Goal: Task Accomplishment & Management: Manage account settings

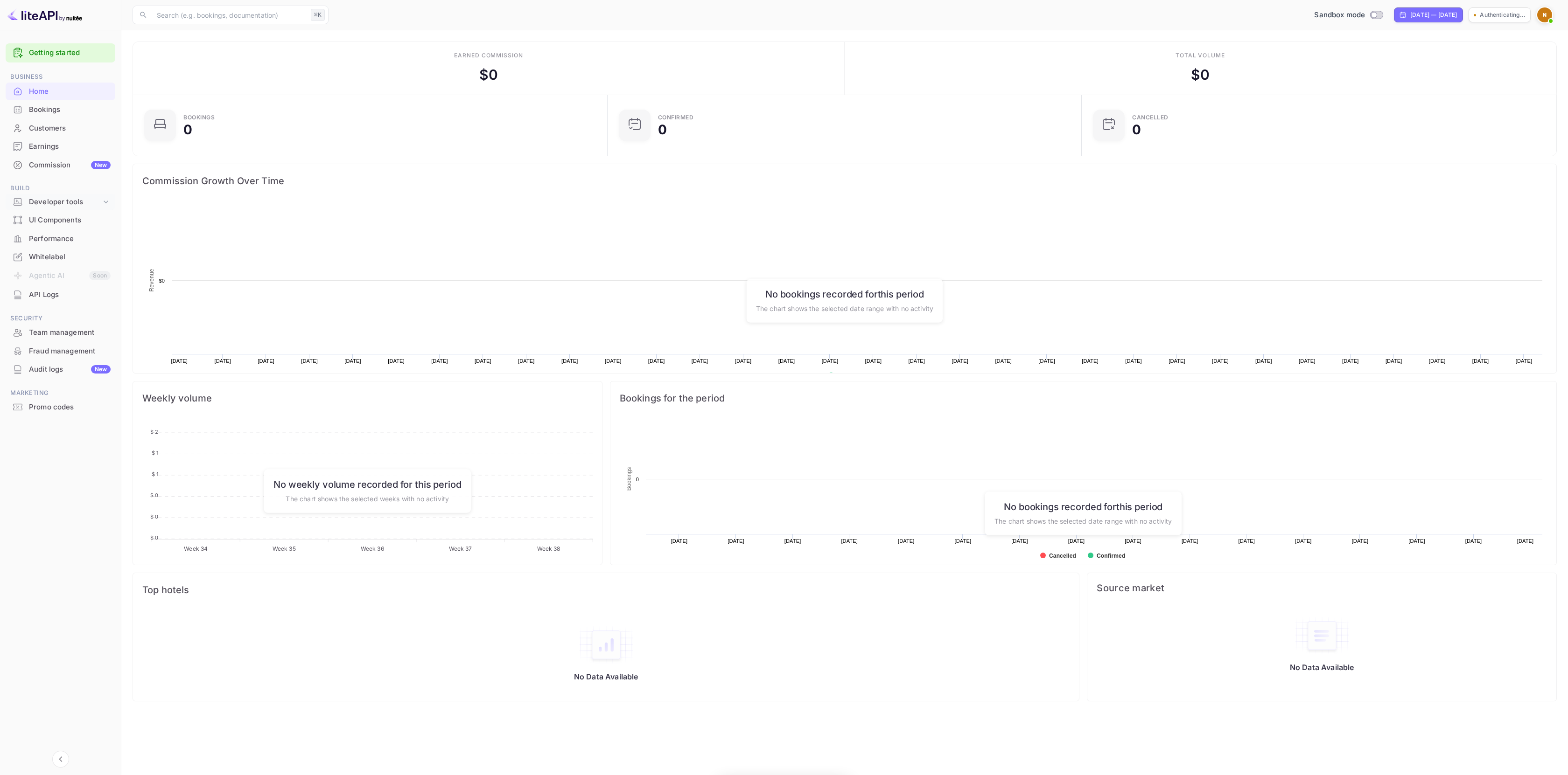
scroll to position [145, 462]
click at [61, 199] on div "Developer tools" at bounding box center [65, 203] width 72 height 11
click at [77, 219] on p "API docs and SDKs" at bounding box center [63, 218] width 61 height 10
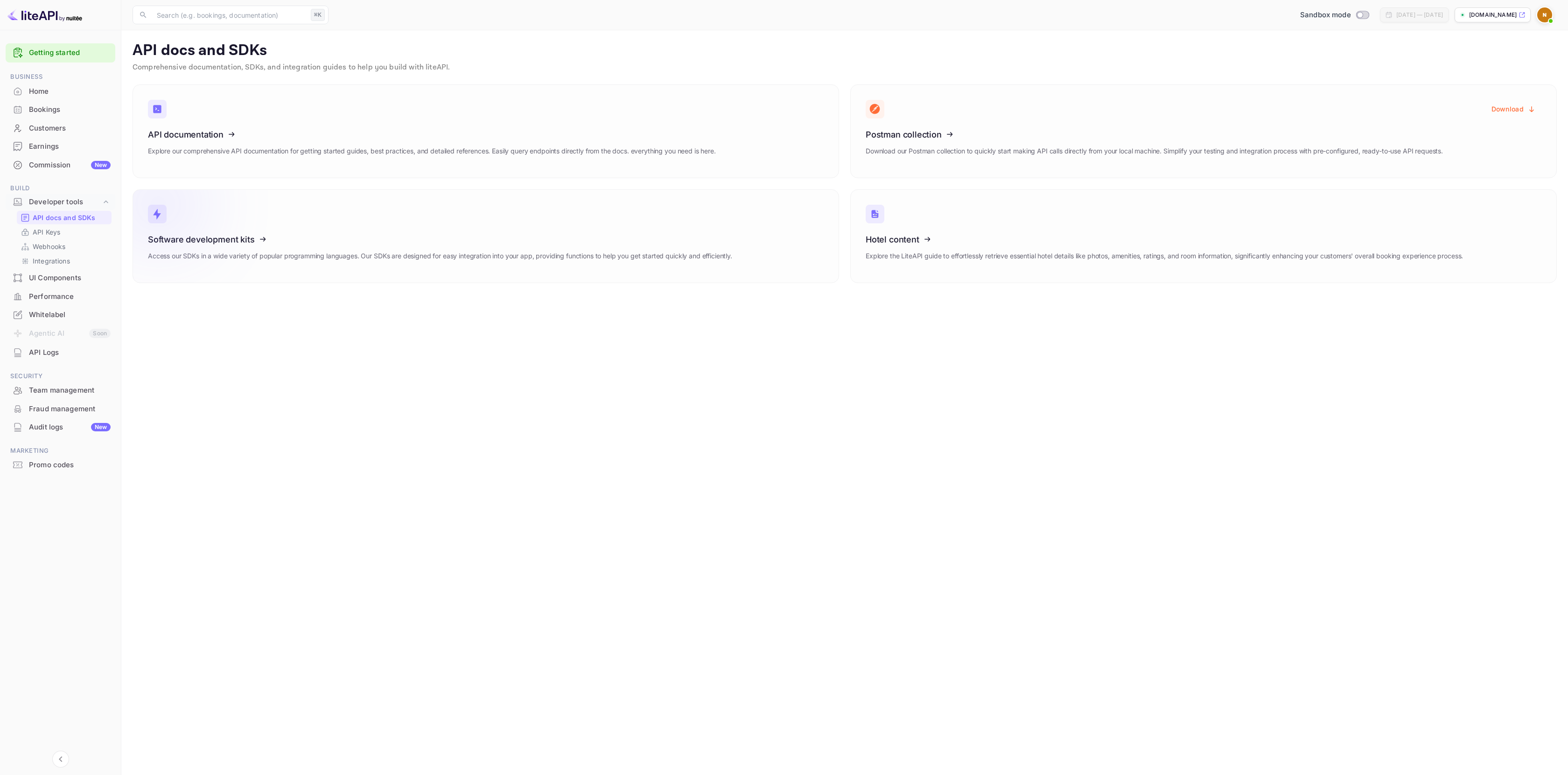
click at [234, 237] on icon at bounding box center [206, 238] width 145 height 96
click at [508, 246] on div "Software development kits Access our SDKs in a wide variety of popular programm…" at bounding box center [440, 251] width 584 height 33
click at [57, 233] on p "API Keys" at bounding box center [46, 232] width 27 height 10
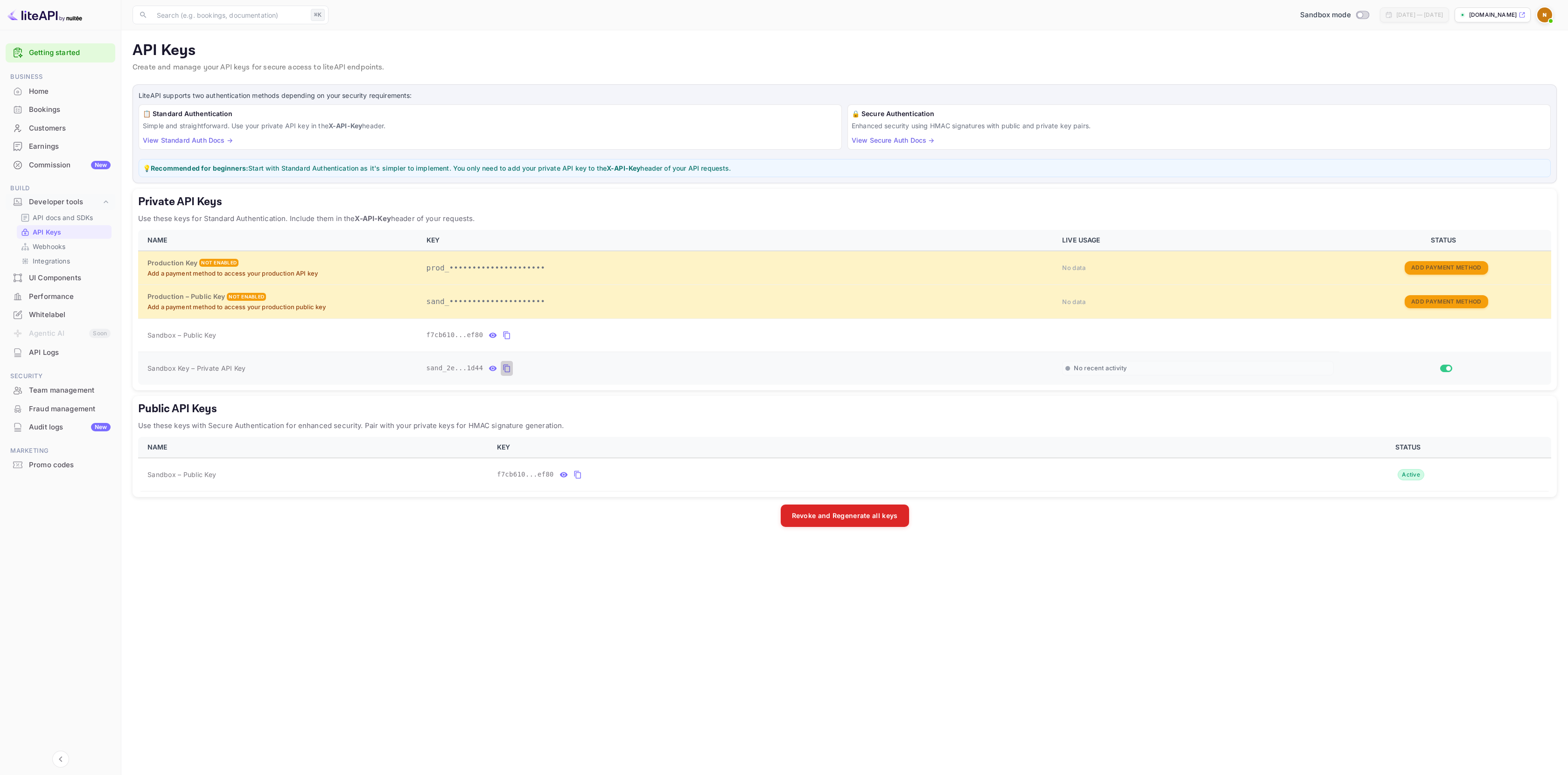
click at [508, 369] on icon "private api keys table" at bounding box center [507, 368] width 9 height 11
click at [44, 324] on li "Agentic AI Soon" at bounding box center [60, 334] width 110 height 19
click at [45, 319] on div "Whitelabel" at bounding box center [70, 315] width 82 height 11
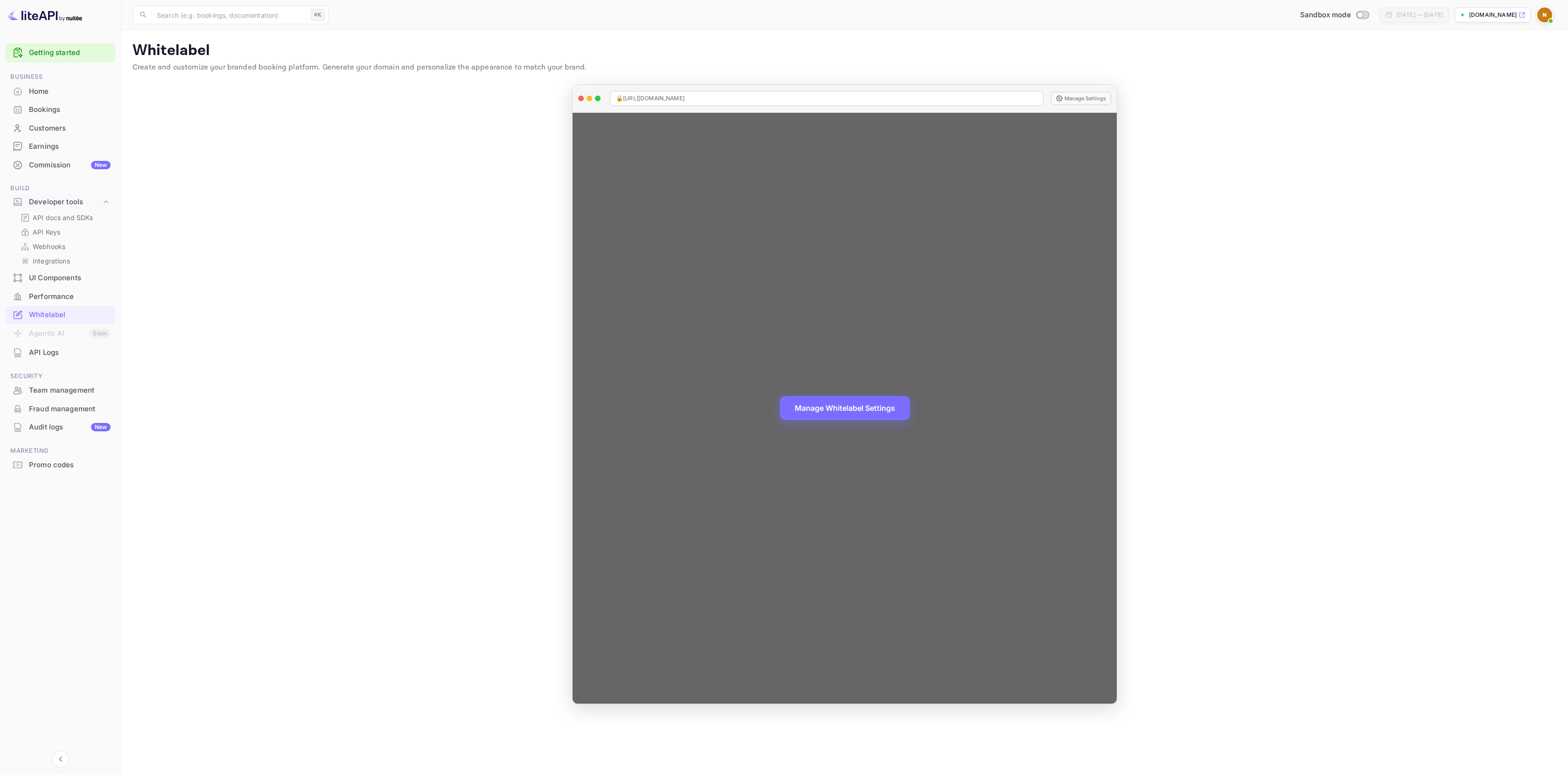
click at [861, 381] on div "Manage Whitelabel Settings" at bounding box center [845, 409] width 544 height 591
click at [855, 404] on button "Manage Whitelabel Settings" at bounding box center [845, 407] width 130 height 24
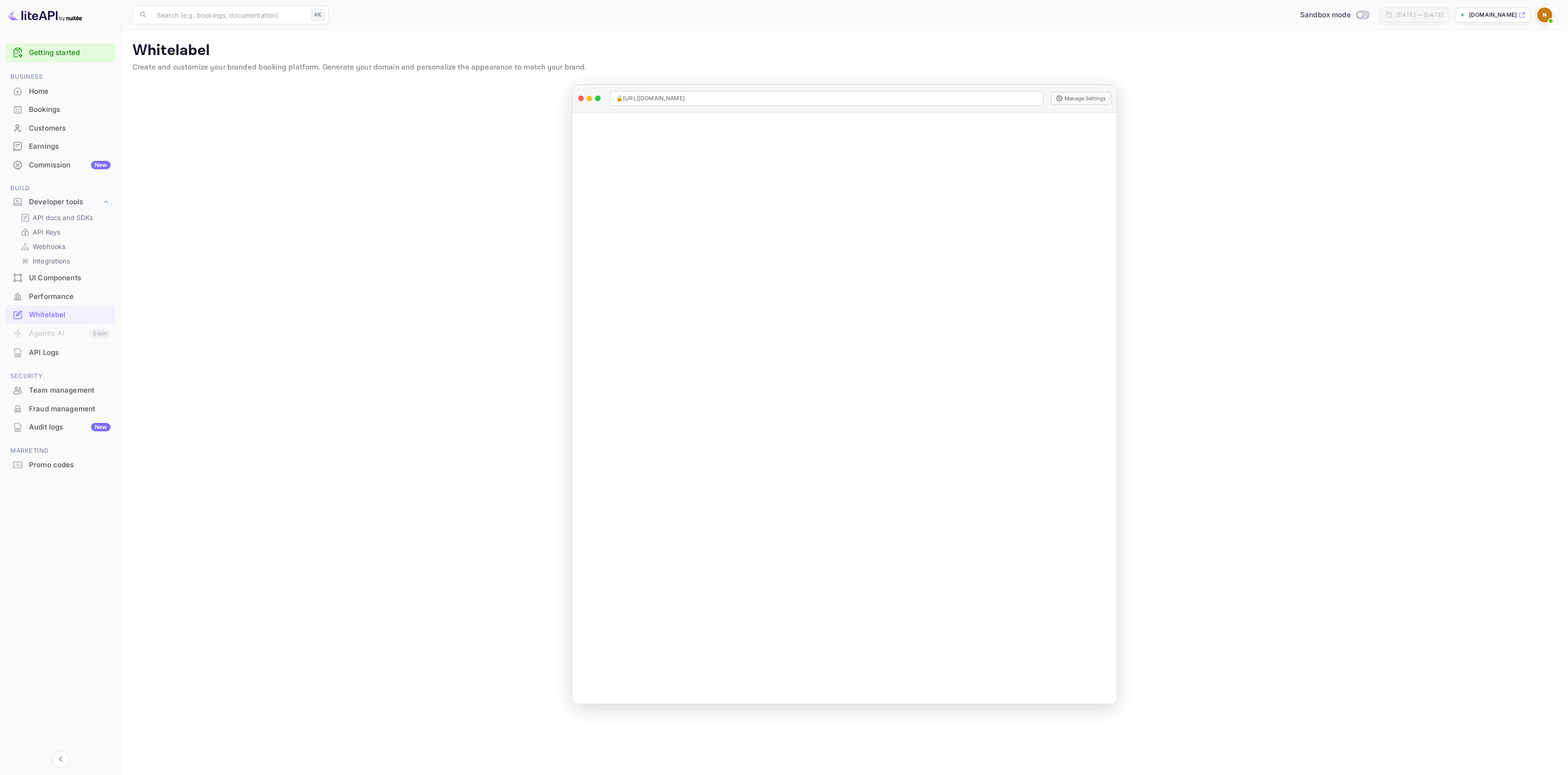
click at [1550, 13] on img at bounding box center [1544, 15] width 15 height 15
click at [1459, 88] on p "Settings" at bounding box center [1461, 92] width 27 height 10
click at [229, 83] on button "Payment methods" at bounding box center [229, 85] width 73 height 23
click at [178, 85] on button "User Profile" at bounding box center [166, 85] width 53 height 23
click at [61, 762] on icon "Collapse navigation" at bounding box center [60, 759] width 11 height 11
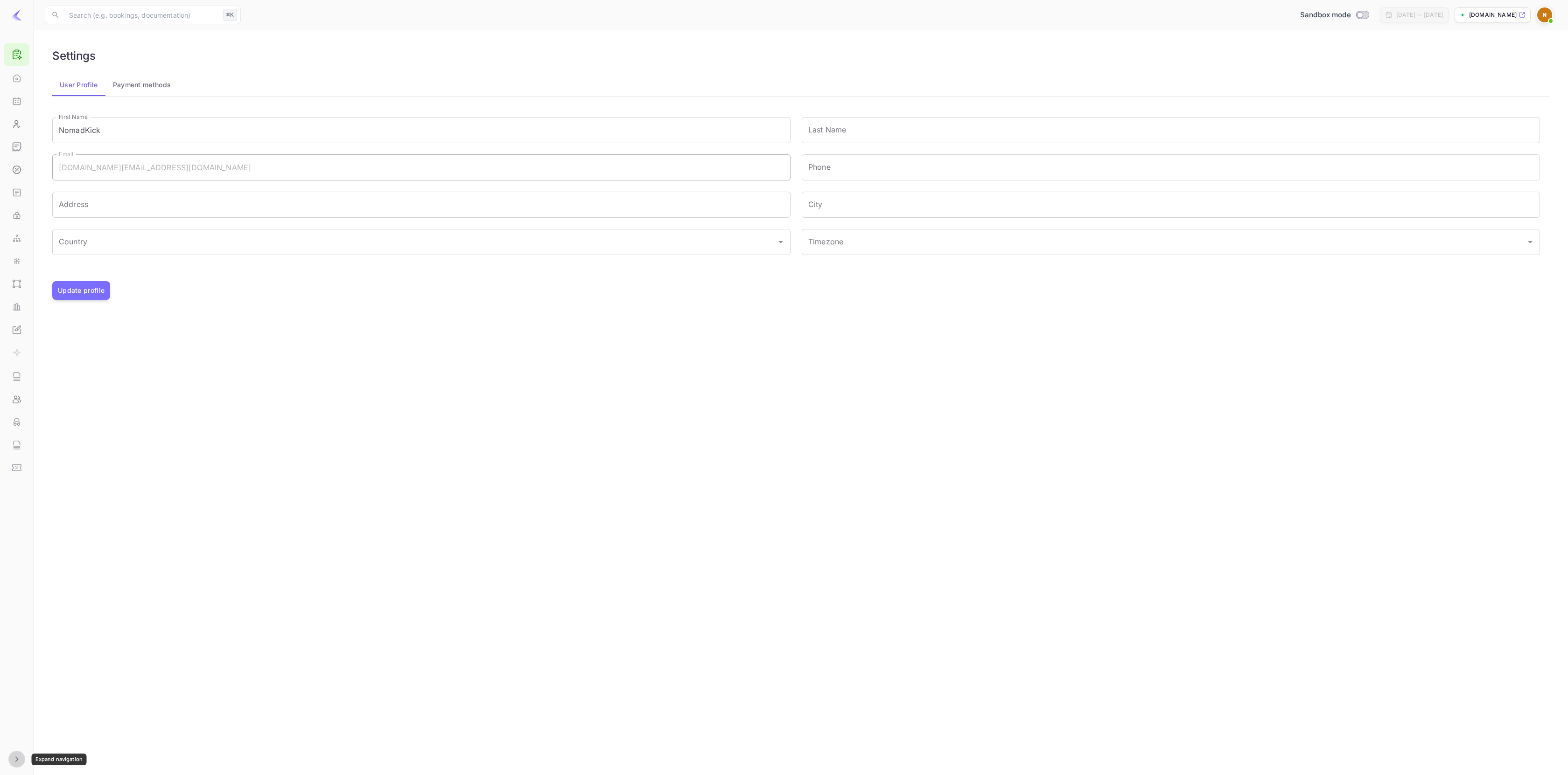
click at [16, 759] on icon "Expand navigation" at bounding box center [16, 759] width 11 height 11
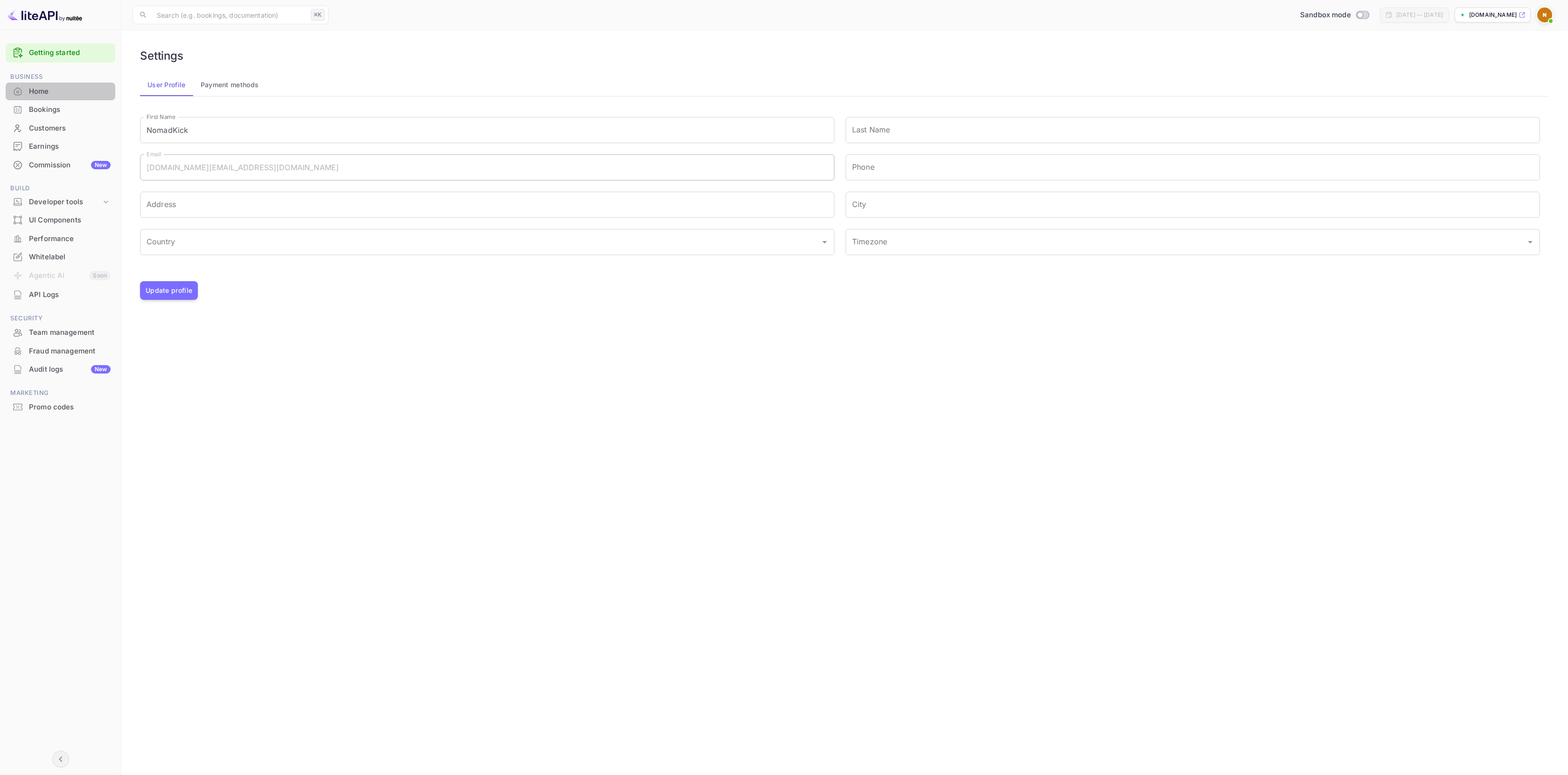
click at [49, 92] on div "Home" at bounding box center [70, 92] width 82 height 11
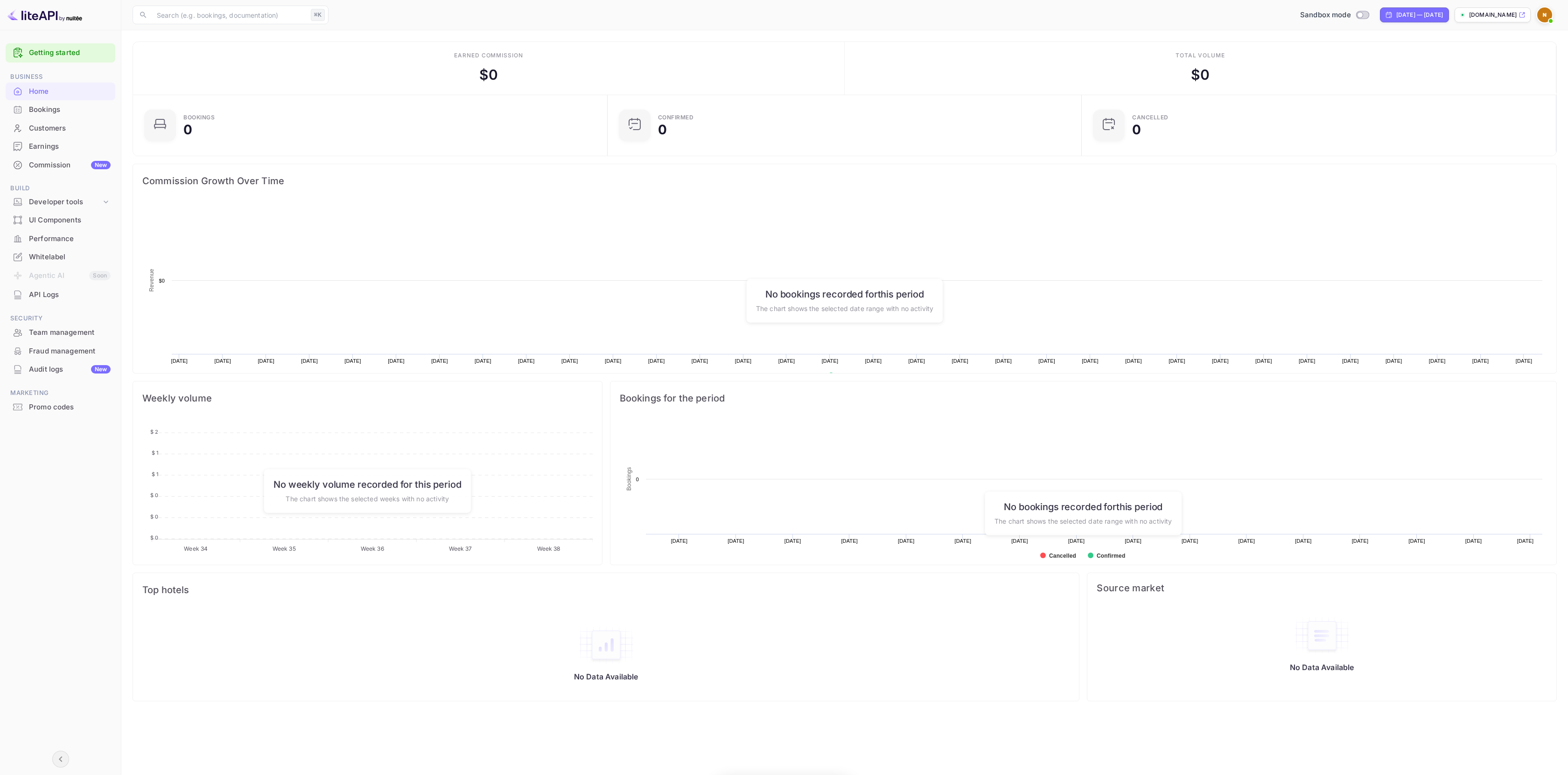
scroll to position [145, 462]
click at [1544, 10] on img at bounding box center [1544, 15] width 15 height 15
click at [1479, 104] on div "Help center" at bounding box center [1488, 114] width 130 height 21
click at [1250, 186] on div at bounding box center [784, 388] width 1568 height 775
click at [45, 15] on img at bounding box center [44, 15] width 75 height 15
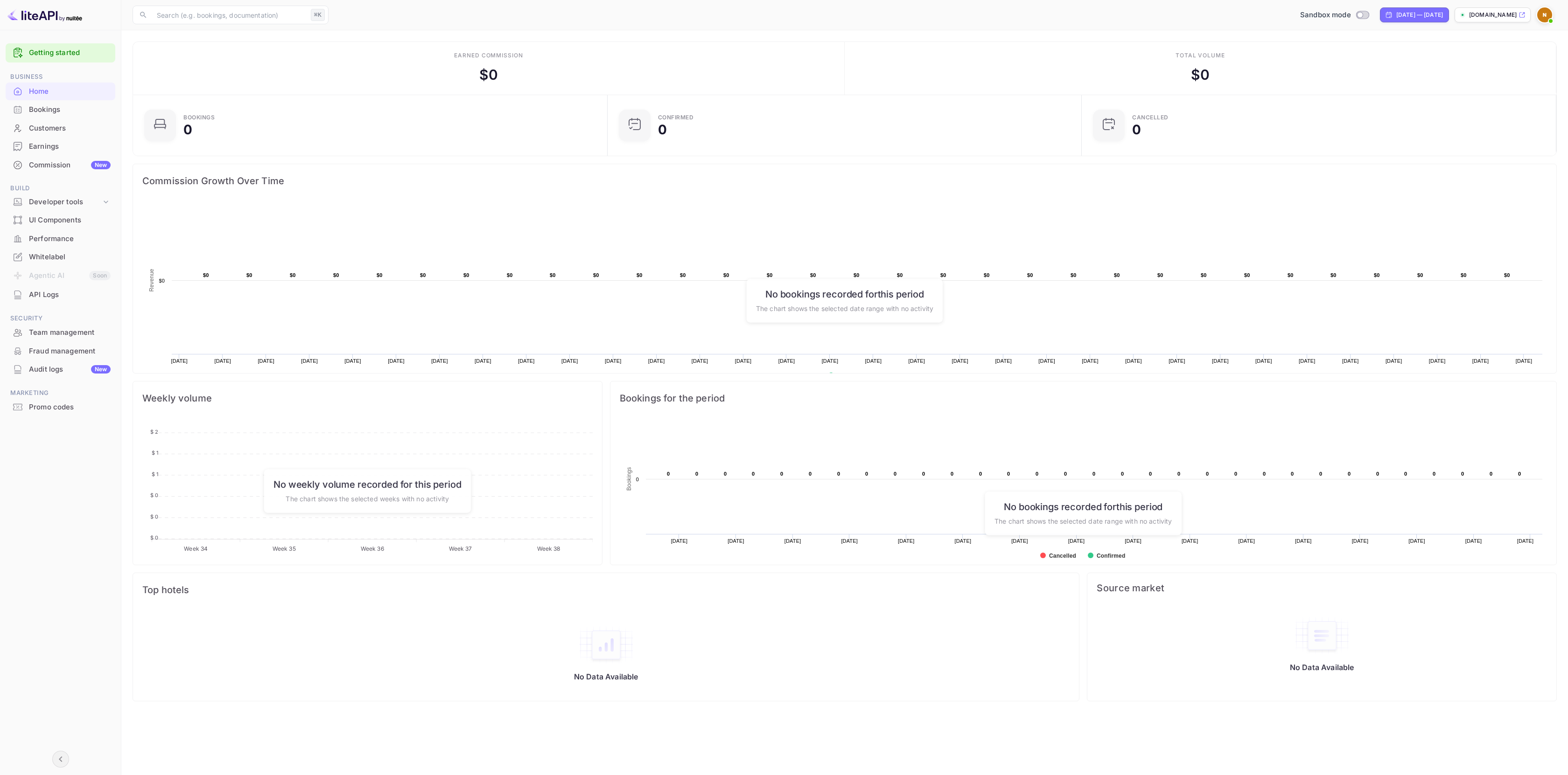
click at [63, 19] on img at bounding box center [44, 15] width 75 height 15
click at [83, 22] on div at bounding box center [60, 15] width 121 height 30
click at [1544, 12] on img at bounding box center [1544, 15] width 15 height 15
click at [1440, 85] on div "Settings" at bounding box center [1457, 92] width 60 height 15
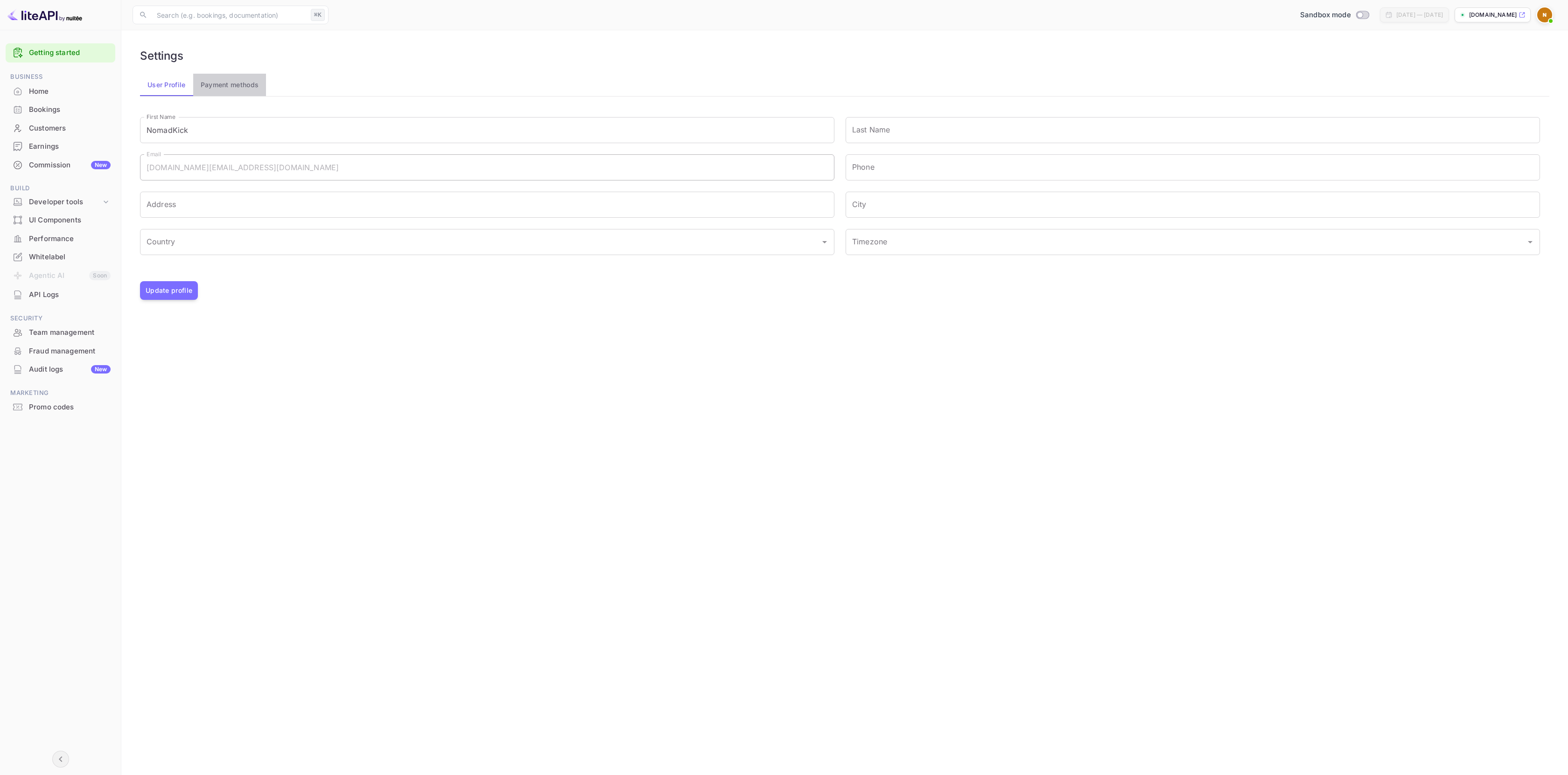
click at [226, 85] on button "Payment methods" at bounding box center [229, 85] width 73 height 23
click at [184, 89] on button "User Profile" at bounding box center [166, 85] width 53 height 23
click at [1542, 21] on img at bounding box center [1544, 15] width 15 height 15
drag, startPoint x: 1534, startPoint y: 53, endPoint x: 1455, endPoint y: 55, distance: 79.0
click at [1455, 55] on p "nomadkick.com@gmail.com" at bounding box center [1500, 62] width 91 height 27
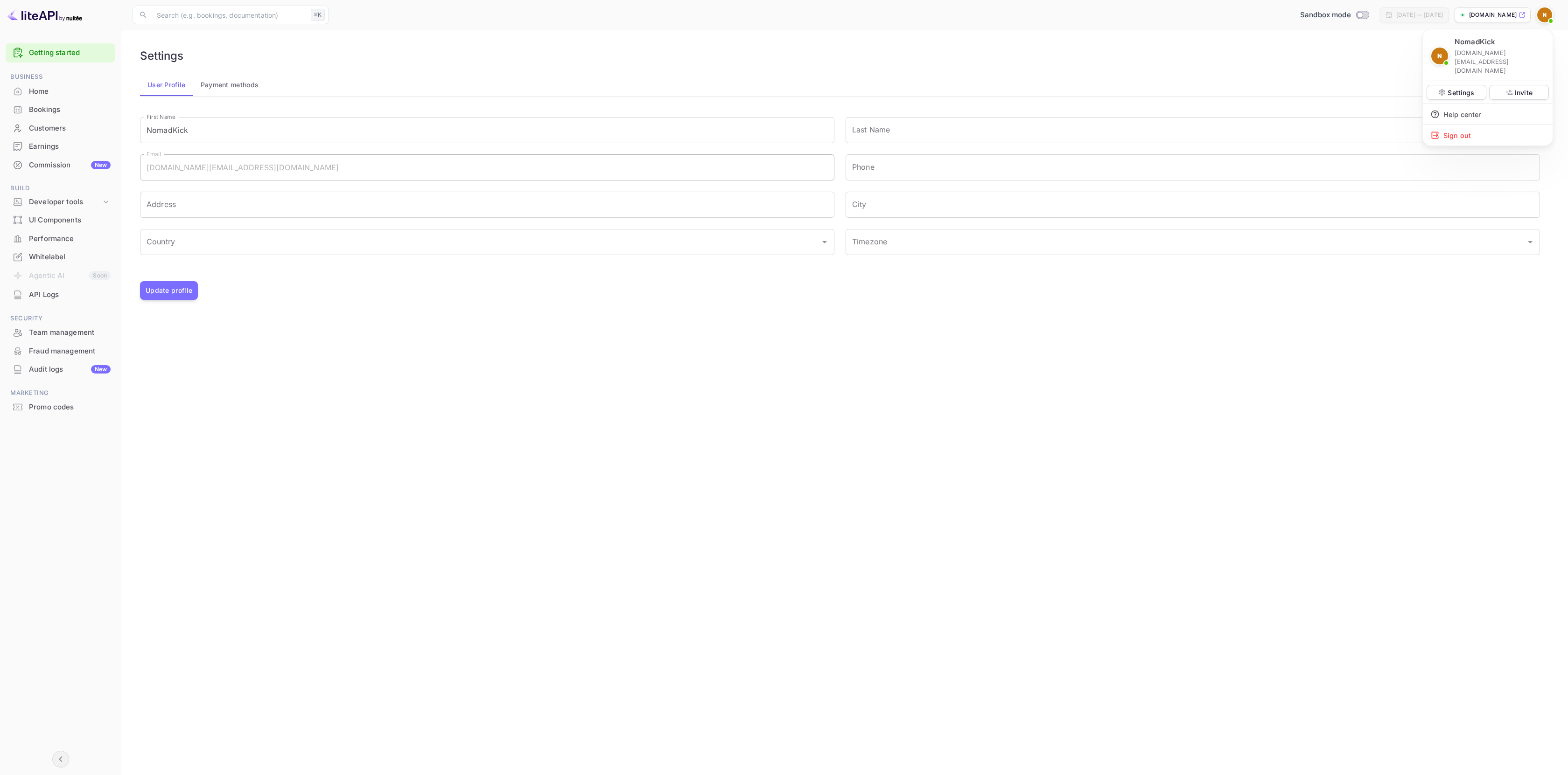
click at [1266, 60] on div at bounding box center [784, 388] width 1568 height 775
click at [1553, 18] on span at bounding box center [1550, 21] width 9 height 9
click at [1461, 88] on p "Settings" at bounding box center [1461, 92] width 27 height 10
click at [1551, 15] on img at bounding box center [1544, 15] width 15 height 15
click at [1463, 88] on p "Settings" at bounding box center [1461, 92] width 27 height 10
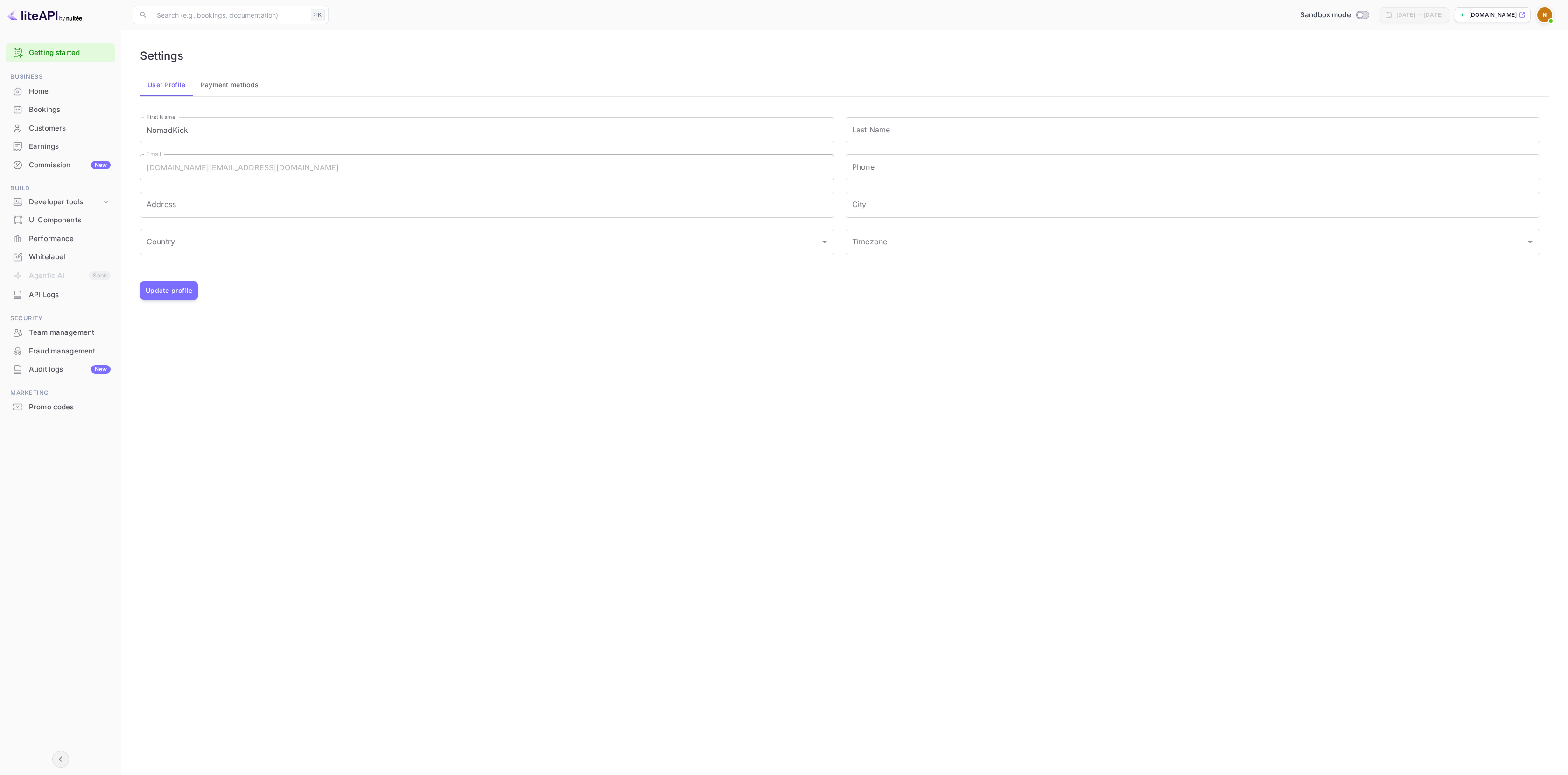
click at [1550, 13] on img at bounding box center [1544, 15] width 15 height 15
click at [1452, 125] on div "Sign out" at bounding box center [1488, 135] width 130 height 21
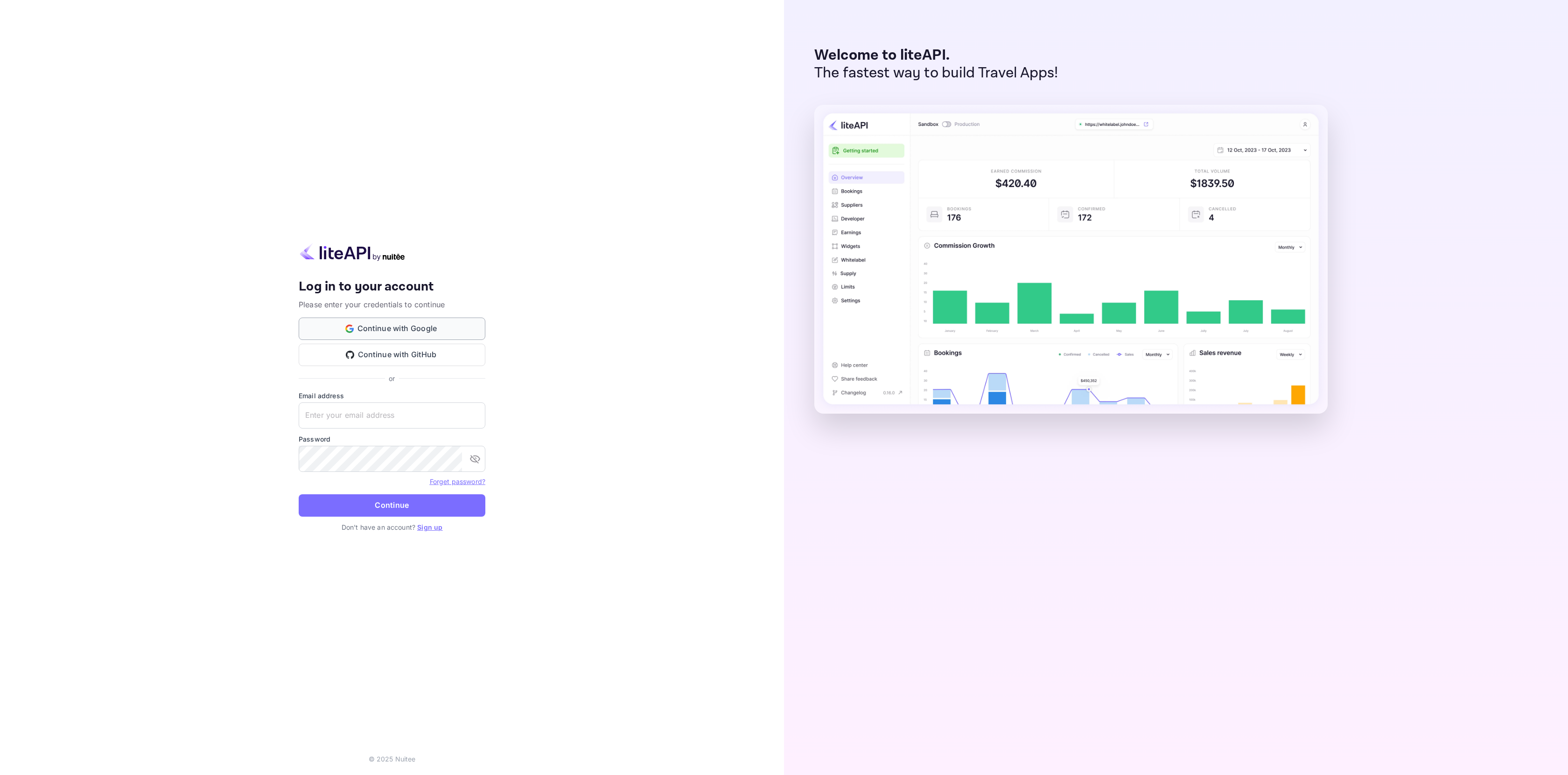
click at [437, 324] on button "Continue with Google" at bounding box center [392, 328] width 187 height 23
click at [441, 323] on button "Continue with Google" at bounding box center [392, 328] width 187 height 23
click at [463, 505] on button "Continue" at bounding box center [392, 506] width 187 height 23
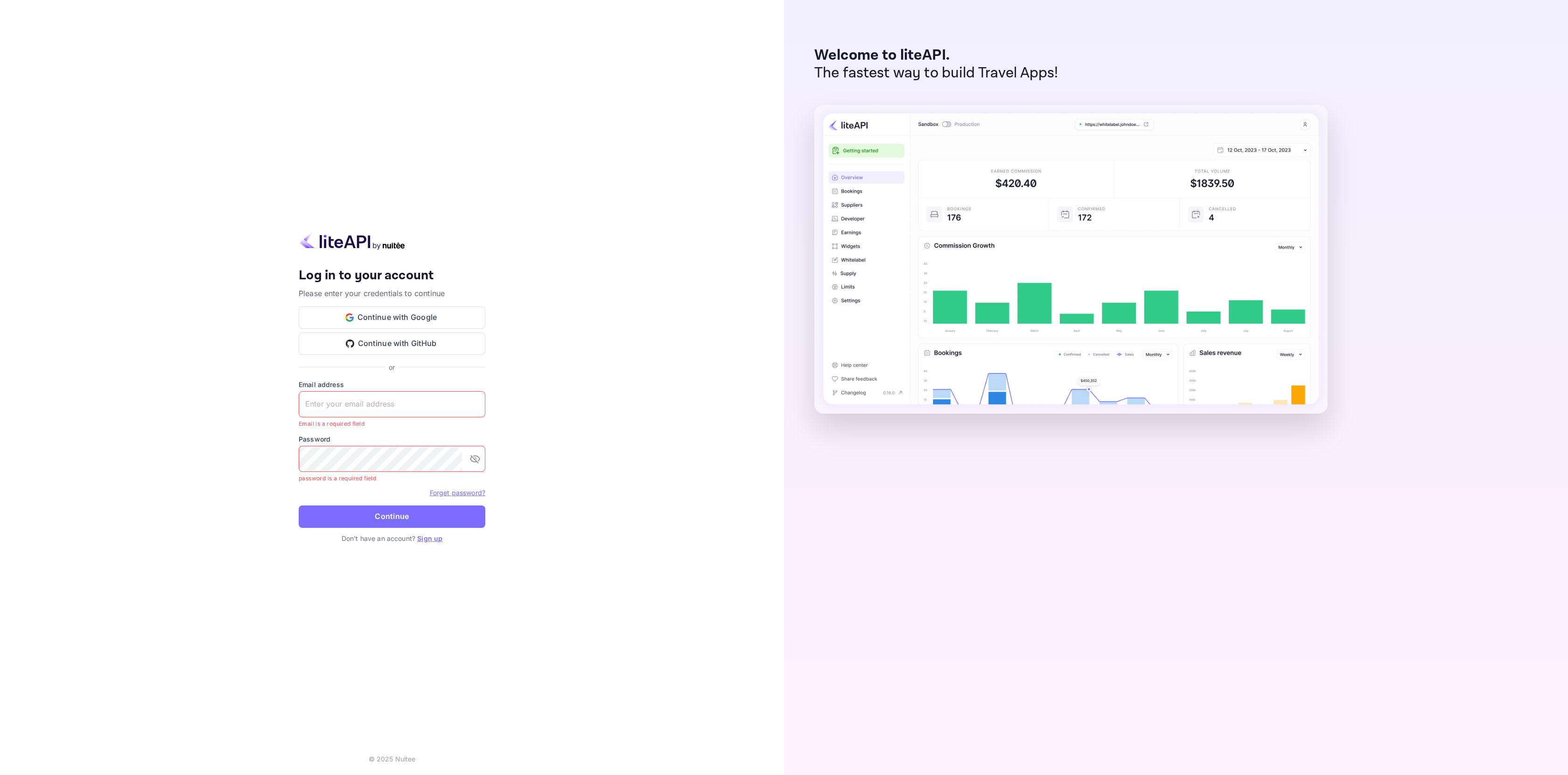
click at [531, 199] on div "Your account has been created successfully, a confirmation link has been sent t…" at bounding box center [392, 388] width 784 height 775
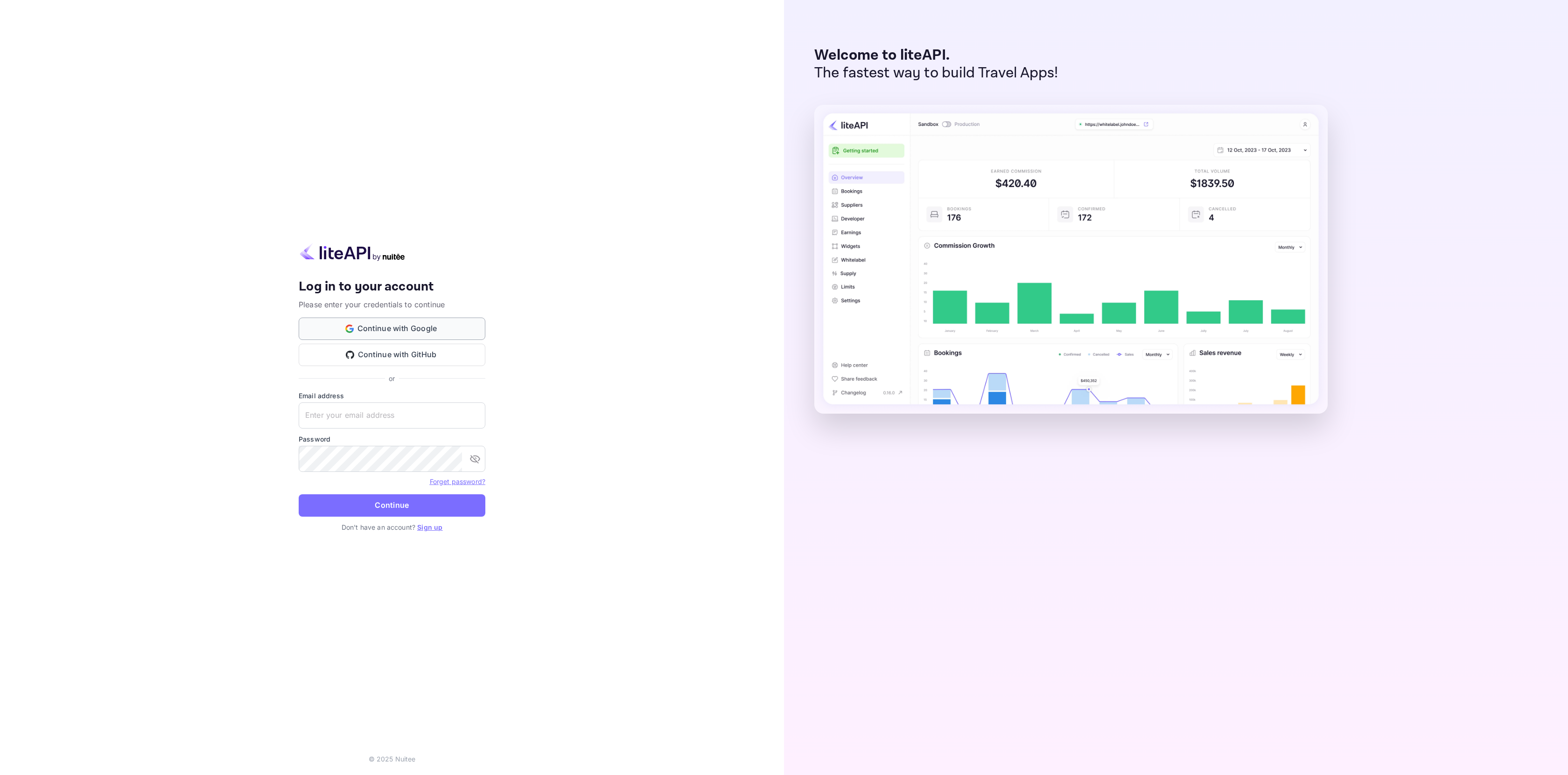
click at [452, 333] on button "Continue with Google" at bounding box center [392, 328] width 187 height 23
drag, startPoint x: 695, startPoint y: 757, endPoint x: 853, endPoint y: 757, distance: 158.0
click at [847, 755] on p "The email or password provided are incorrect. Please try again." at bounding box center [788, 753] width 203 height 10
drag, startPoint x: 881, startPoint y: 754, endPoint x: 817, endPoint y: 754, distance: 64.0
click at [819, 754] on div at bounding box center [1238, 474] width 847 height 740
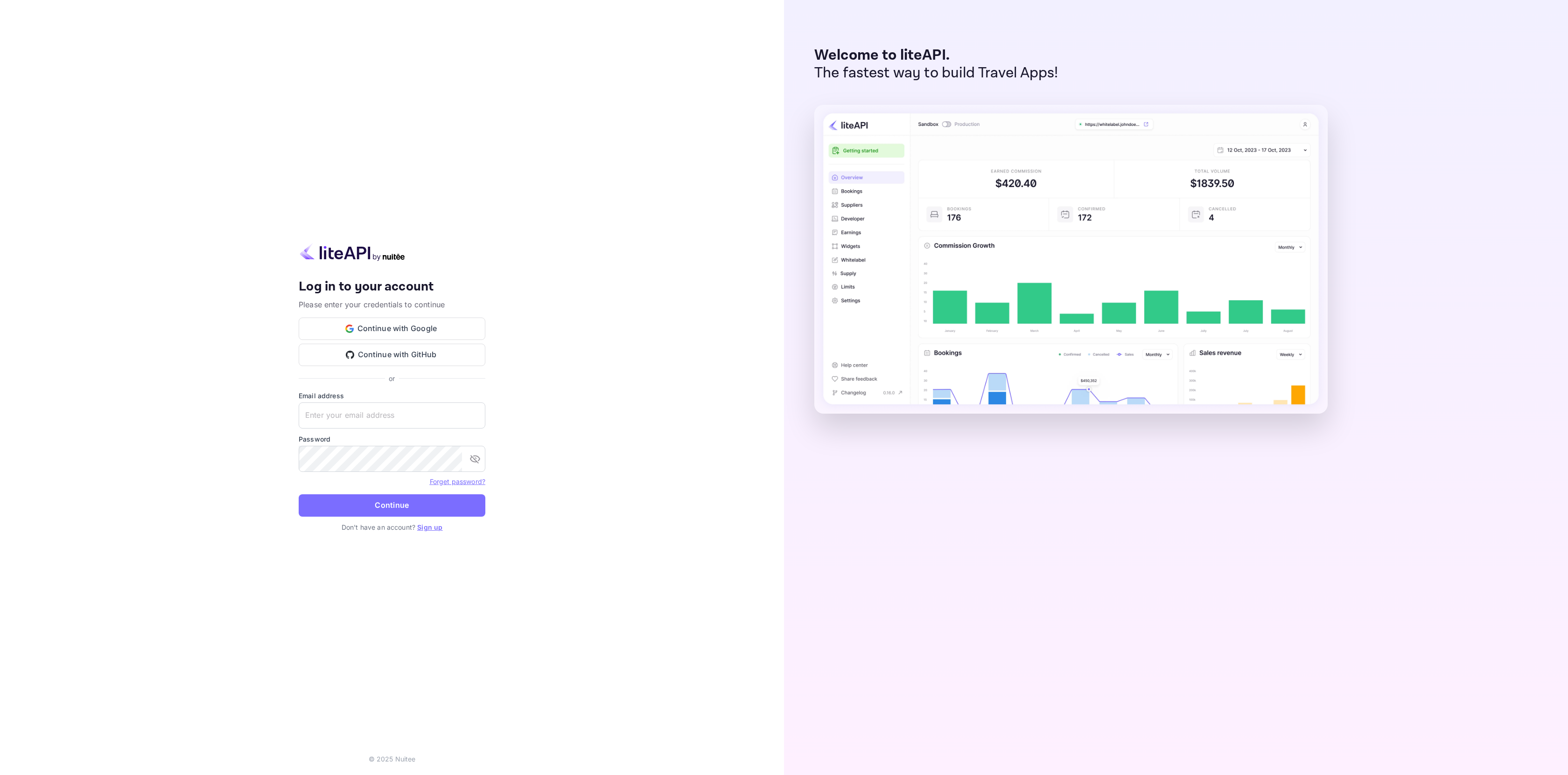
click at [640, 576] on div "Your account has been created successfully, a confirmation link has been sent t…" at bounding box center [392, 388] width 784 height 775
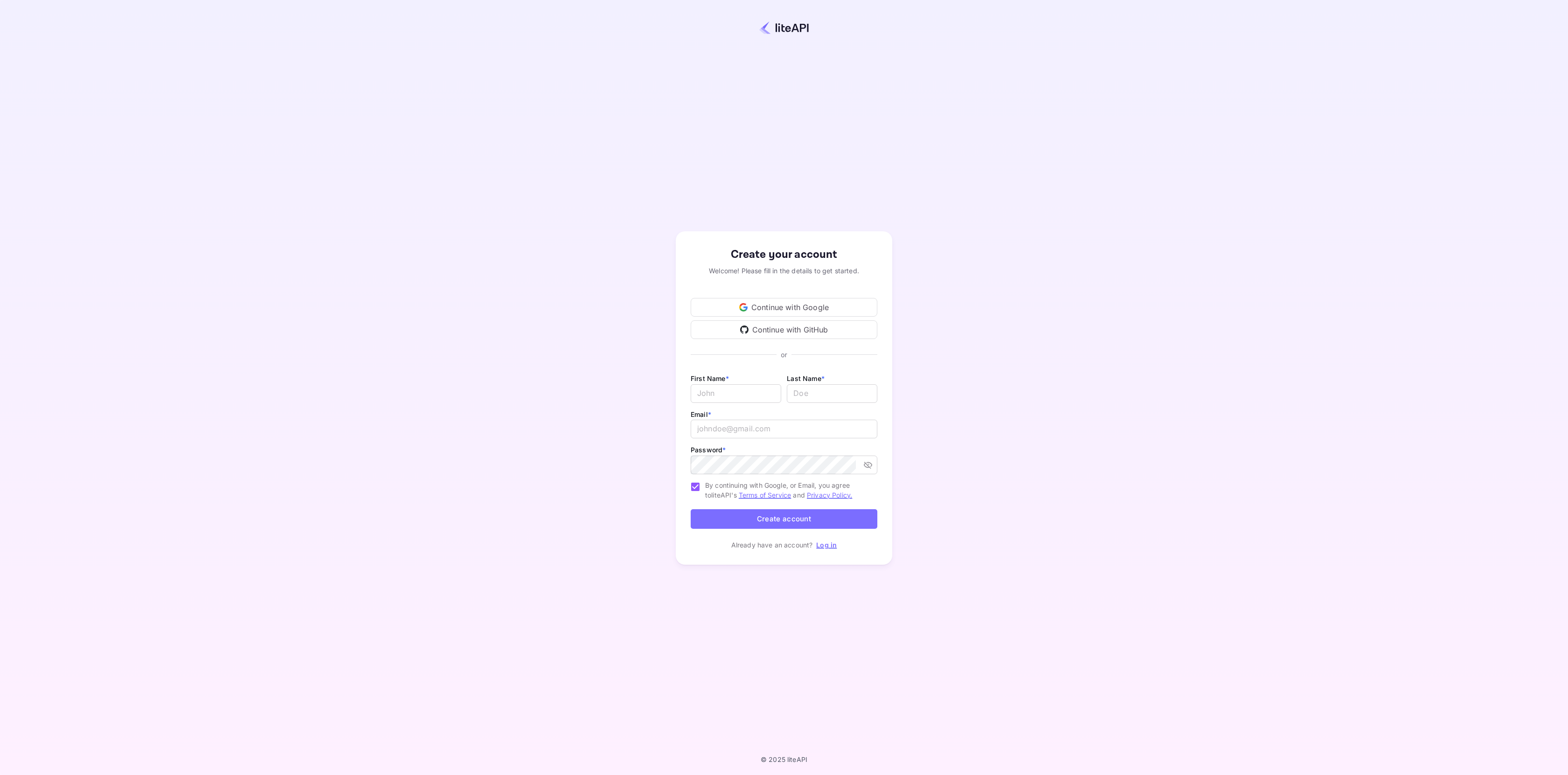
click at [872, 305] on div "Continue with Google" at bounding box center [784, 307] width 187 height 19
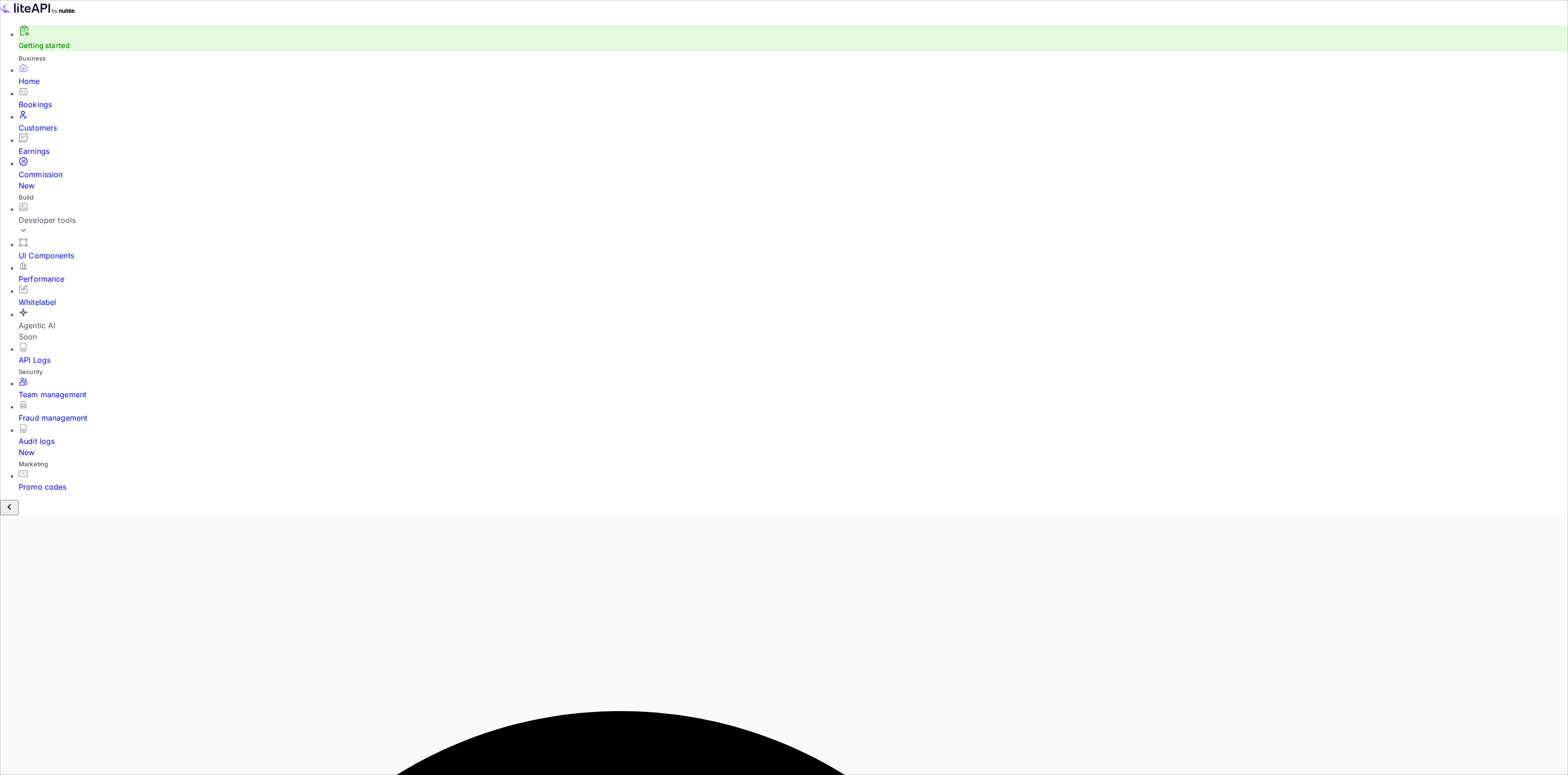
scroll to position [145, 462]
